Goal: Transaction & Acquisition: Purchase product/service

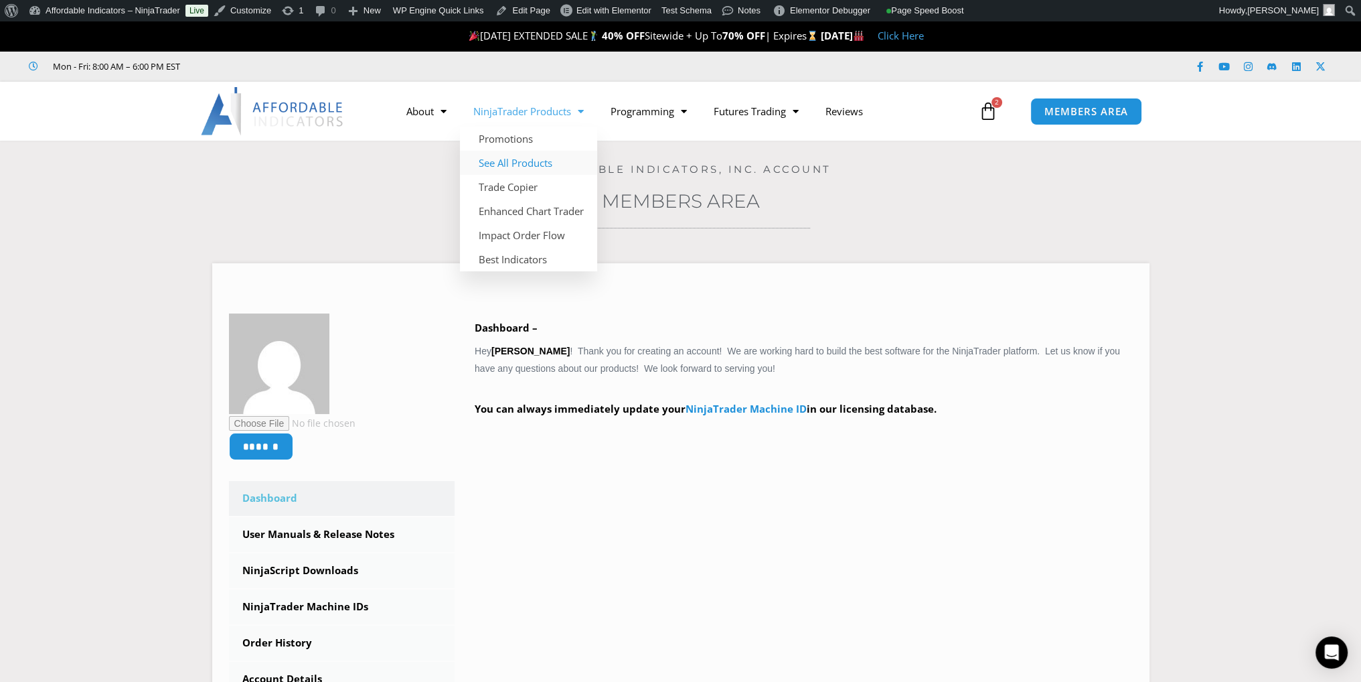
click at [536, 166] on link "See All Products" at bounding box center [528, 163] width 137 height 24
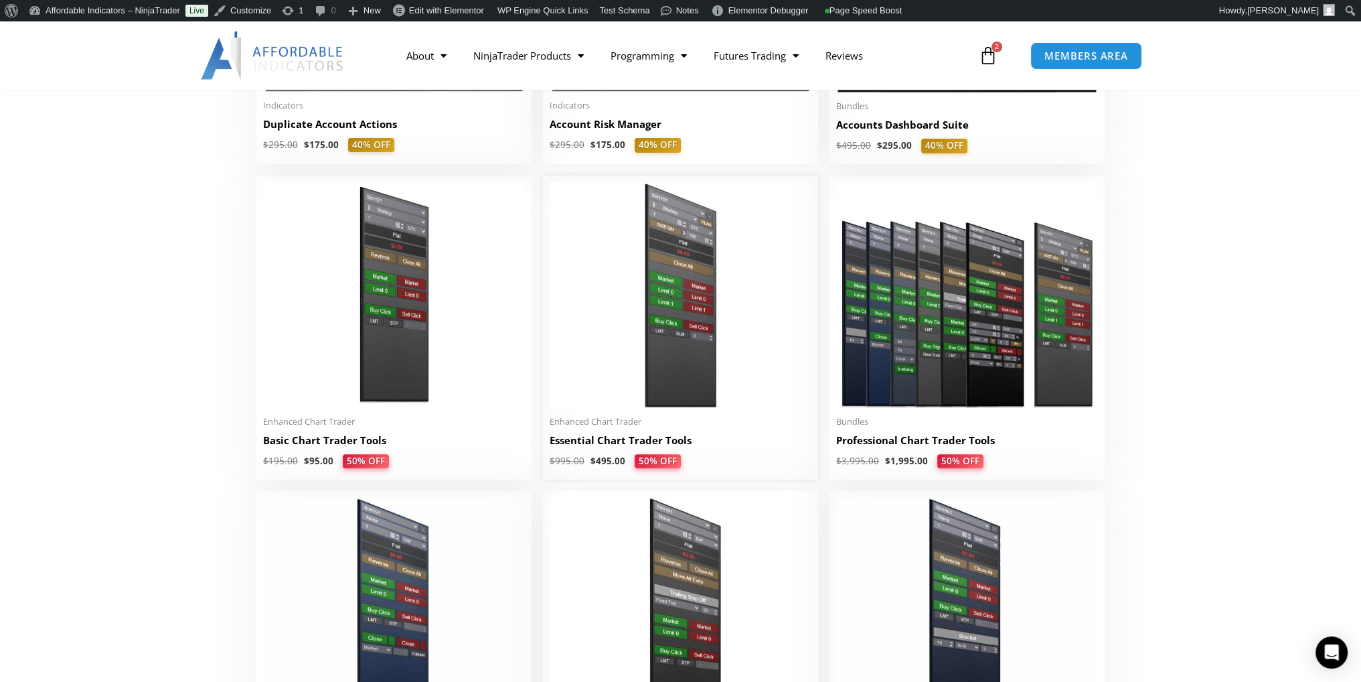
scroll to position [536, 0]
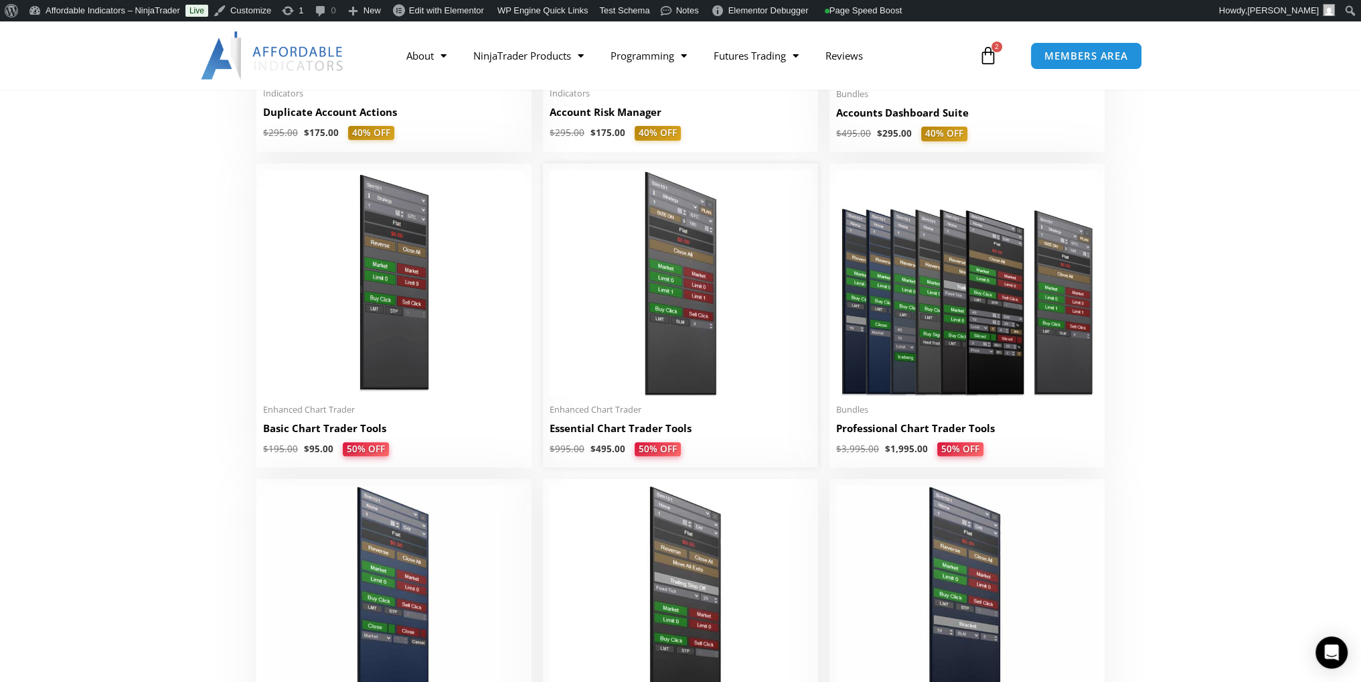
click at [649, 321] on img at bounding box center [681, 282] width 262 height 225
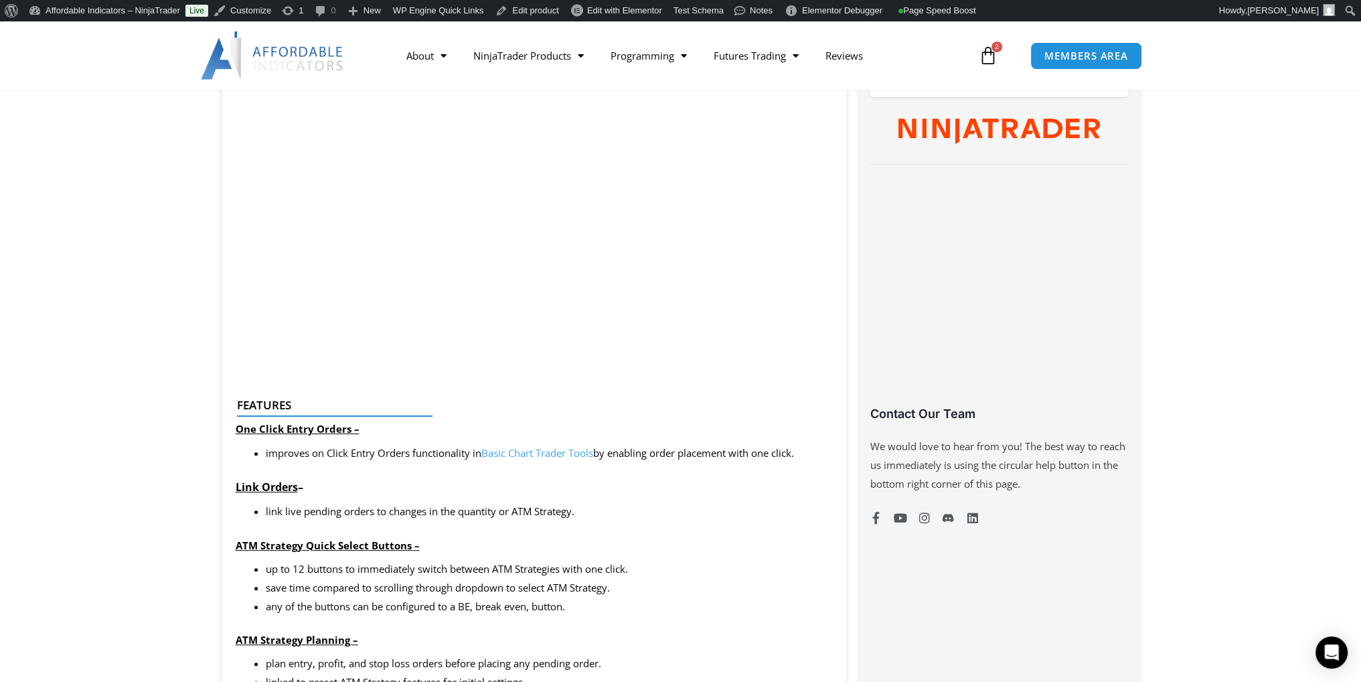
scroll to position [469, 0]
